Goal: Task Accomplishment & Management: Manage account settings

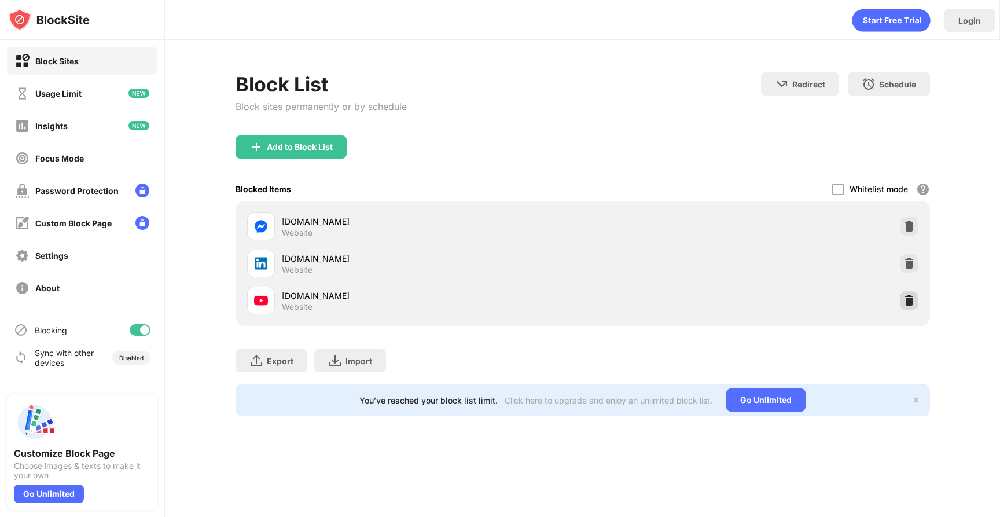
click at [911, 301] on img at bounding box center [910, 301] width 12 height 12
